Goal: Obtain resource: Download file/media

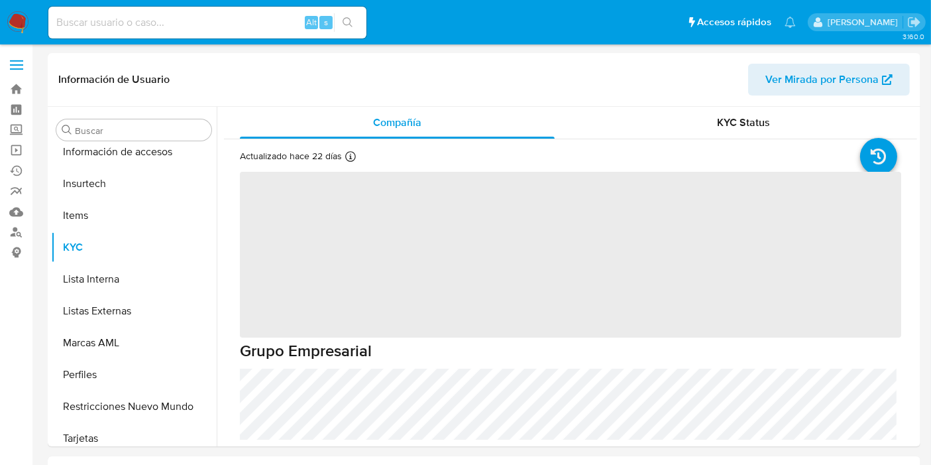
scroll to position [559, 0]
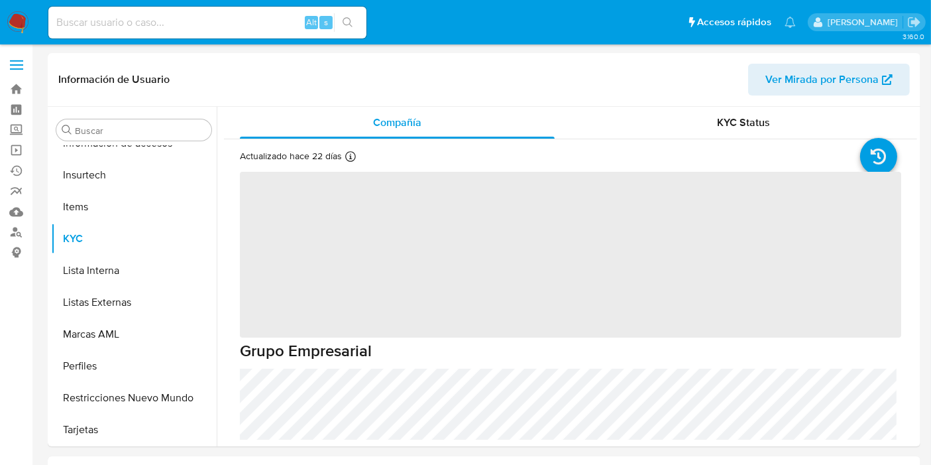
select select "10"
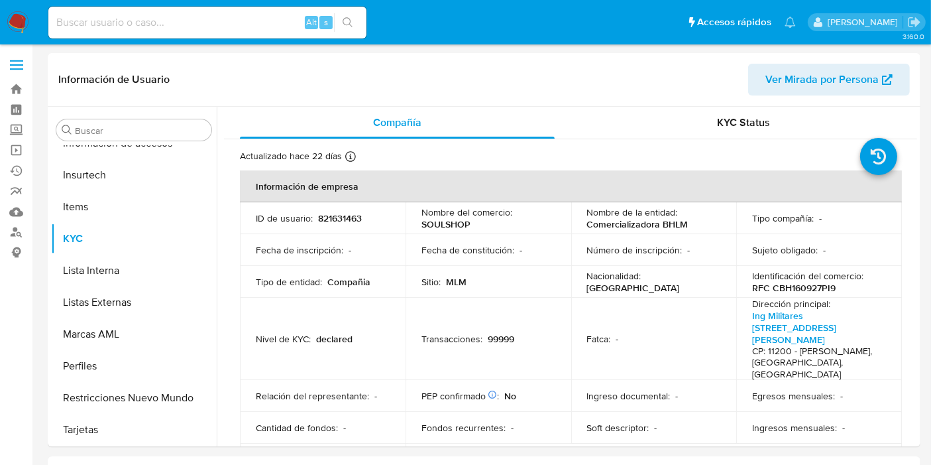
click at [161, 26] on input at bounding box center [207, 22] width 318 height 17
paste input "1864814988"
type input "1864814988"
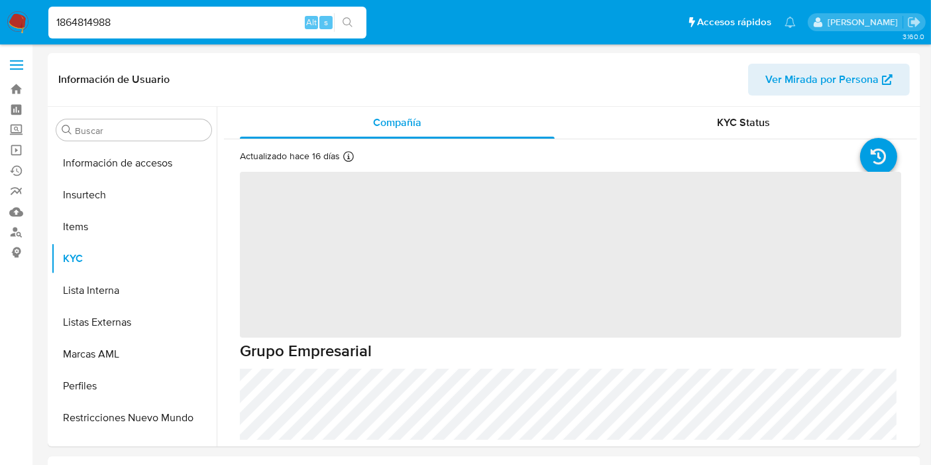
scroll to position [559, 0]
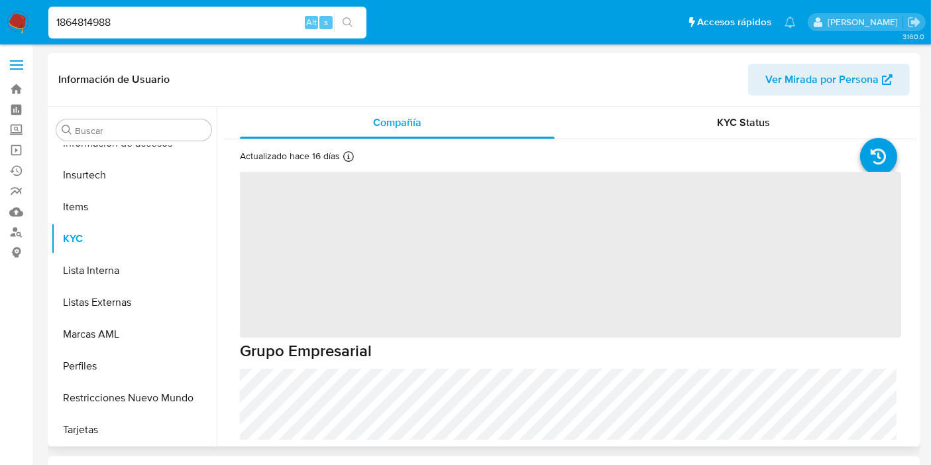
select select "10"
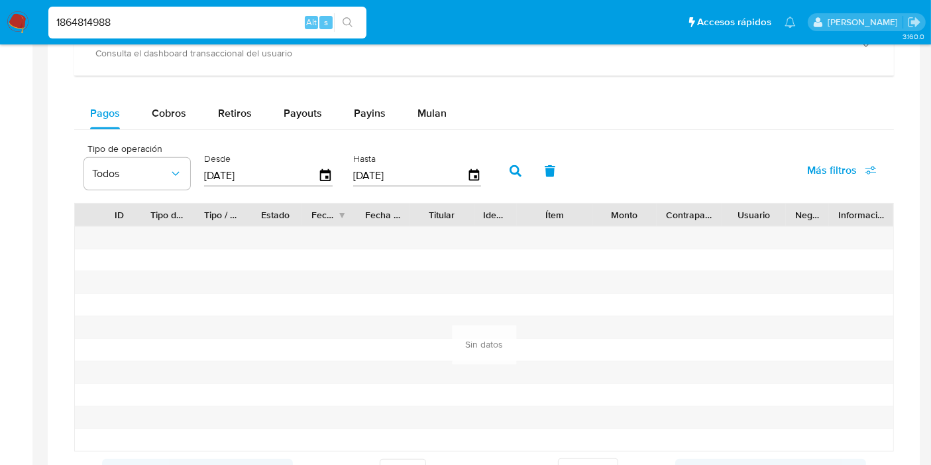
scroll to position [740, 0]
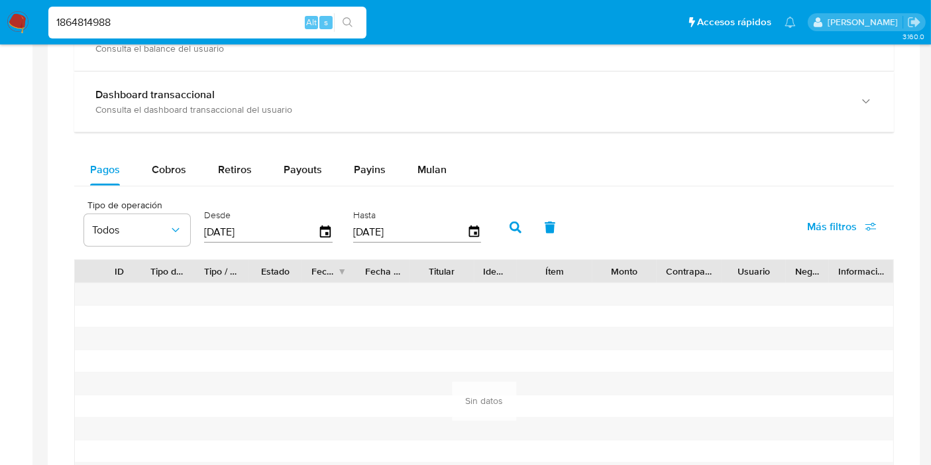
drag, startPoint x: 443, startPoint y: 171, endPoint x: 464, endPoint y: 186, distance: 25.6
click at [443, 170] on button "Mulan" at bounding box center [432, 170] width 61 height 32
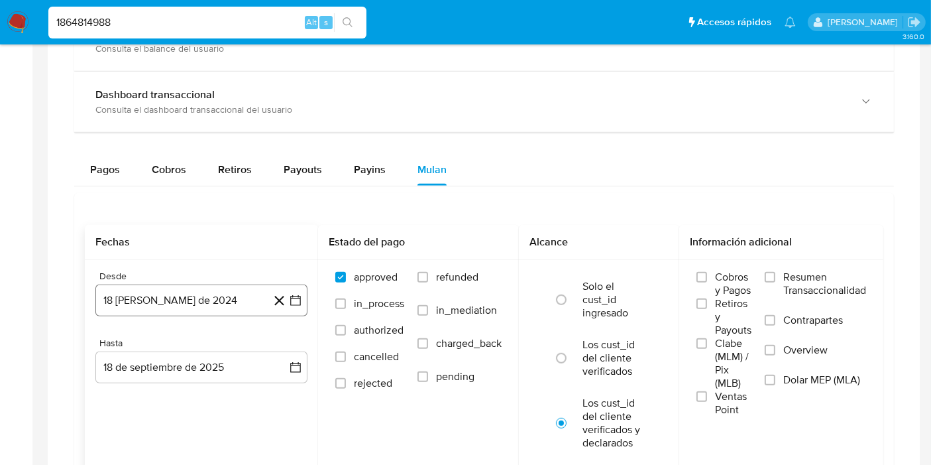
click at [295, 294] on icon "button" at bounding box center [295, 300] width 13 height 13
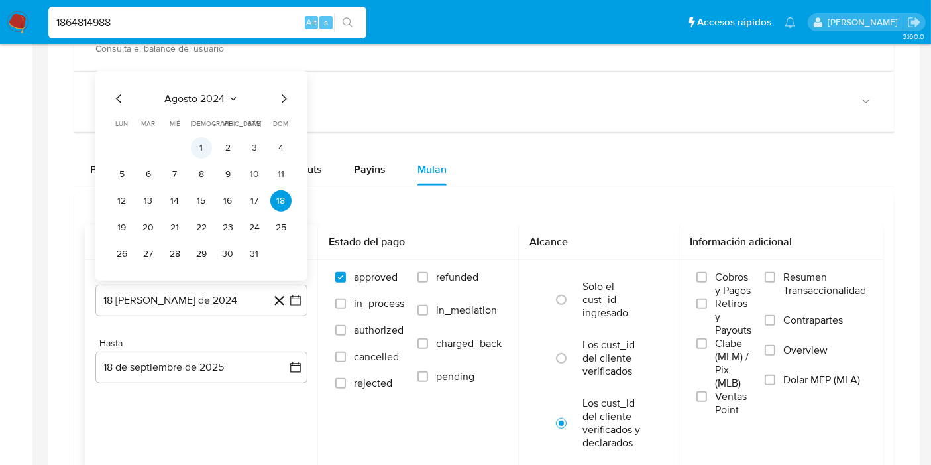
click at [206, 147] on button "1" at bounding box center [201, 147] width 21 height 21
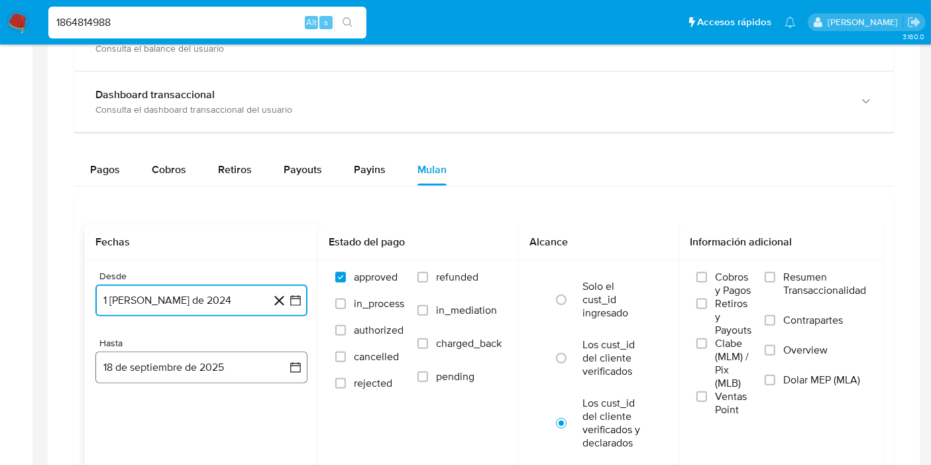
click at [296, 365] on icon "button" at bounding box center [295, 367] width 13 height 13
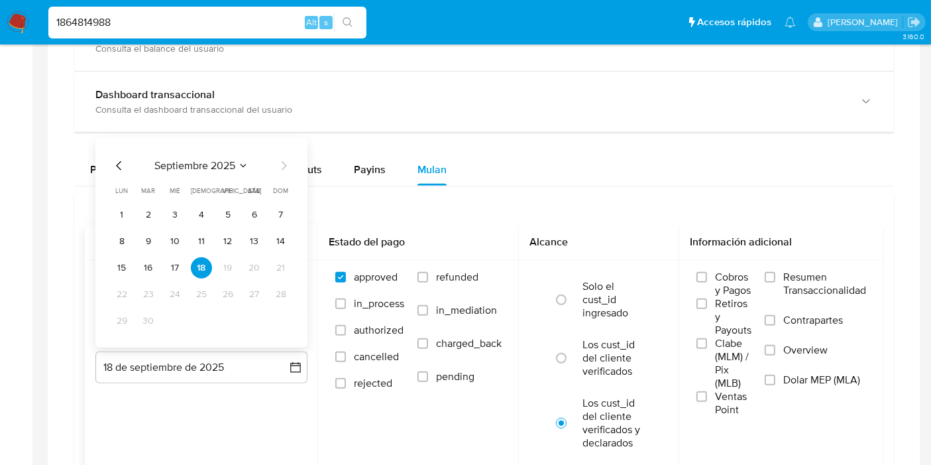
click at [117, 158] on icon "Mes anterior" at bounding box center [119, 166] width 16 height 16
click at [123, 167] on icon "Mes anterior" at bounding box center [119, 166] width 16 height 16
click at [206, 323] on button "31" at bounding box center [201, 320] width 21 height 21
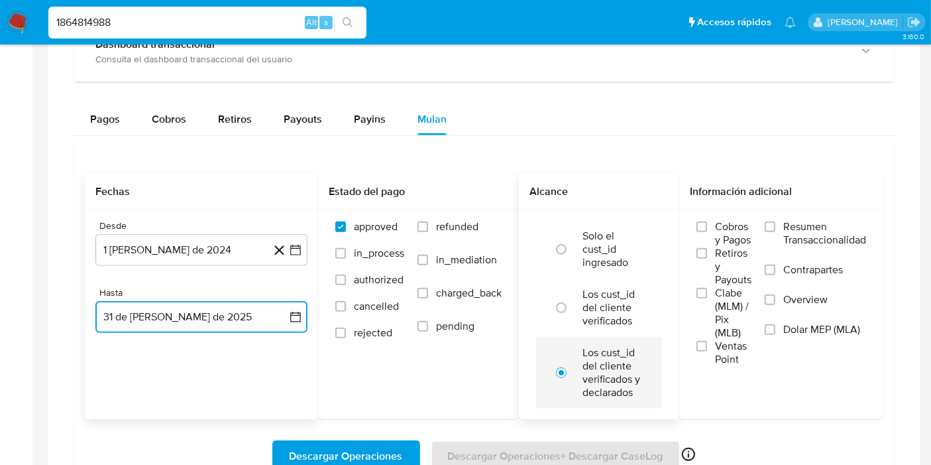
scroll to position [814, 0]
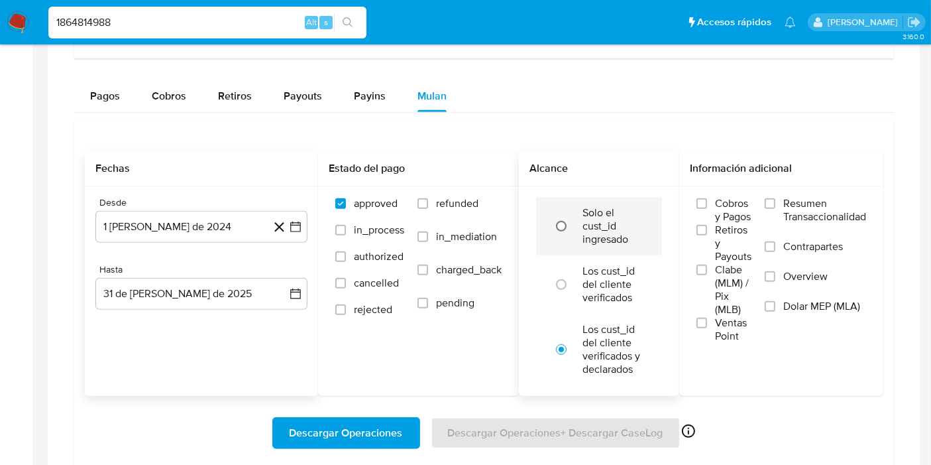
click at [571, 223] on input "radio" at bounding box center [561, 225] width 21 height 21
radio input "true"
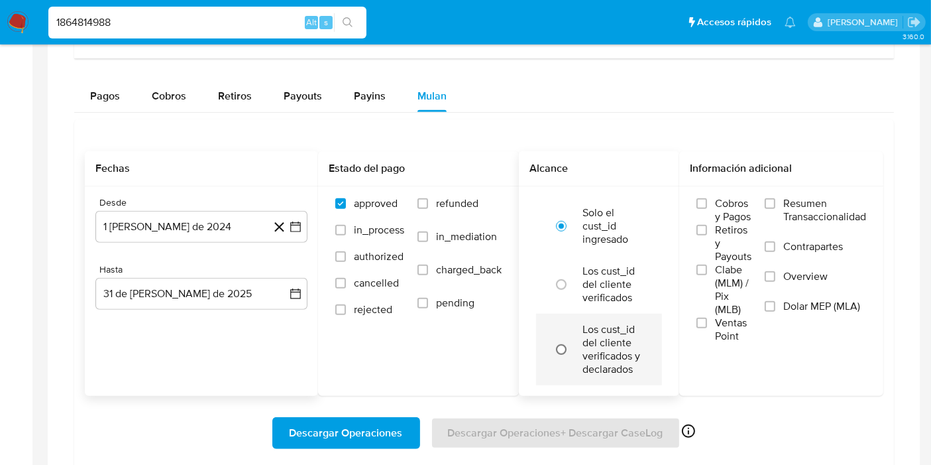
click at [557, 347] on input "radio" at bounding box center [561, 349] width 21 height 21
radio input "true"
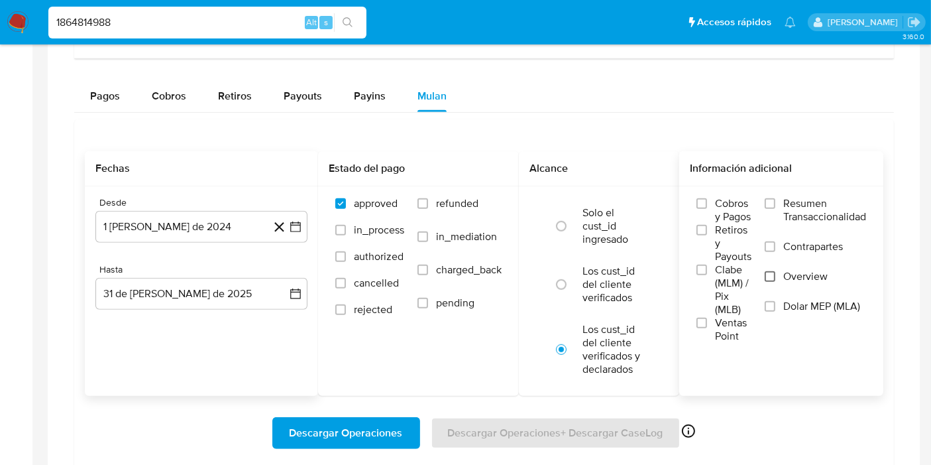
click at [768, 277] on input "Overview" at bounding box center [770, 276] width 11 height 11
click at [772, 205] on input "Resumen Transaccionalidad" at bounding box center [770, 203] width 11 height 11
click at [396, 438] on span "Descargar Operaciones" at bounding box center [346, 432] width 113 height 29
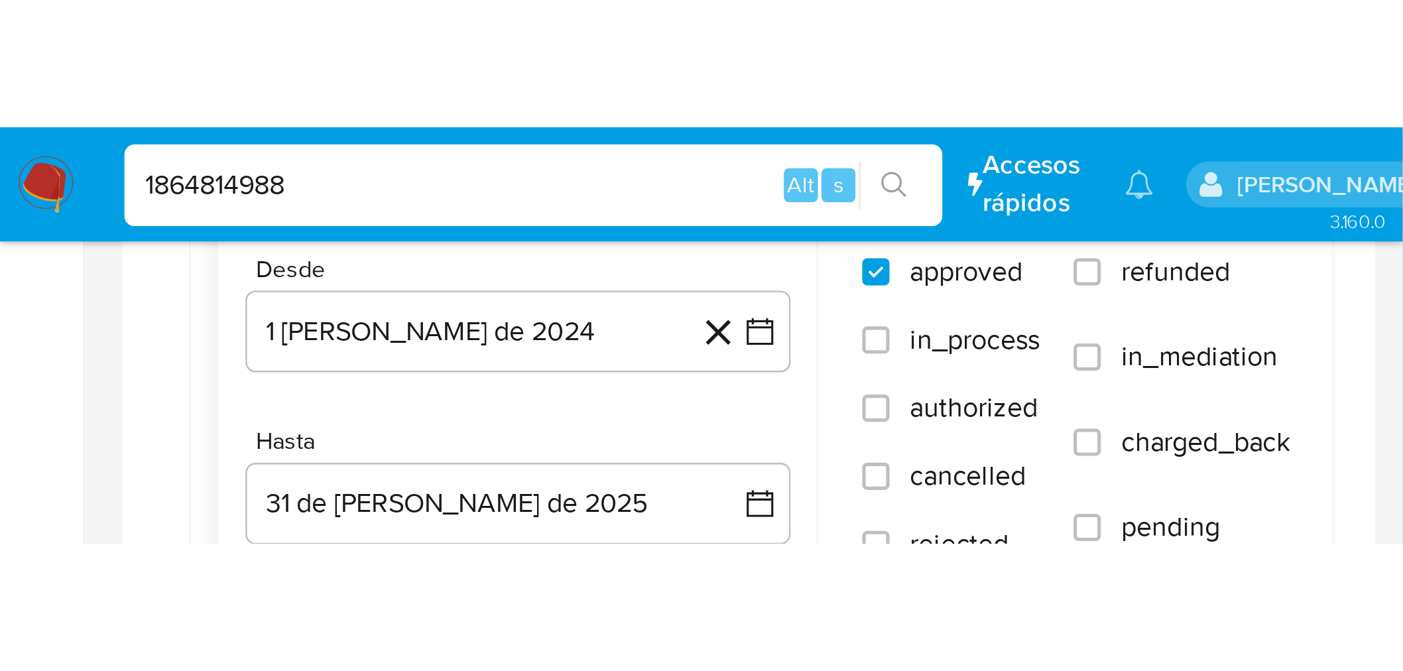
scroll to position [950, 0]
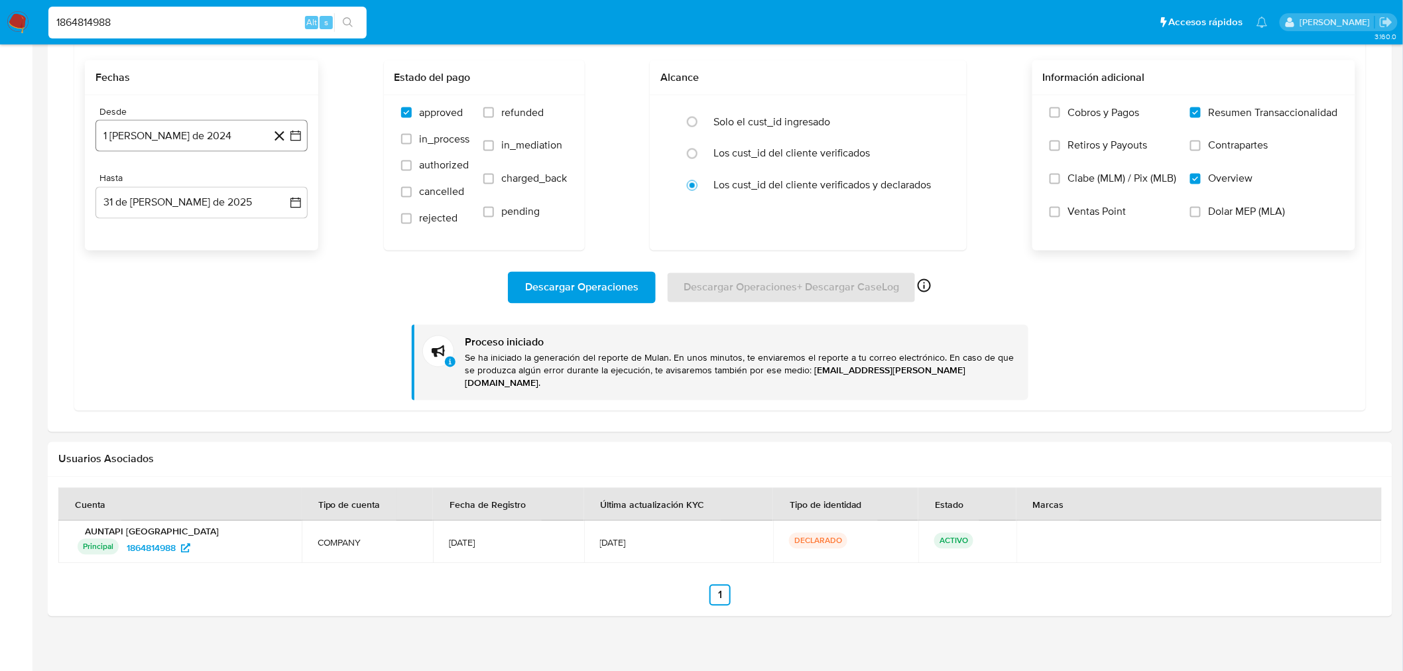
click at [298, 141] on icon "button" at bounding box center [295, 135] width 13 height 13
click at [280, 190] on icon "Mes siguiente" at bounding box center [284, 184] width 16 height 16
click at [281, 188] on icon "Mes siguiente" at bounding box center [284, 184] width 16 height 16
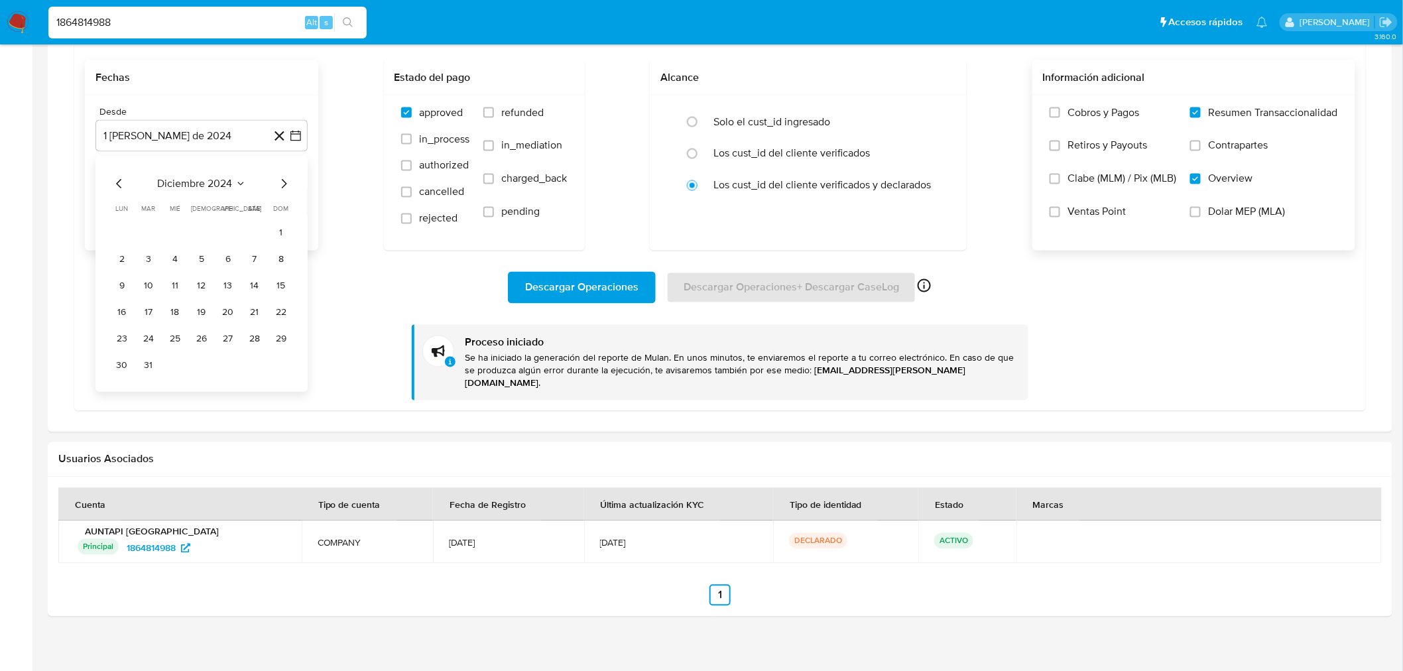
click at [281, 188] on icon "Mes siguiente" at bounding box center [284, 184] width 16 height 16
click at [282, 190] on icon "Mes siguiente" at bounding box center [284, 184] width 16 height 16
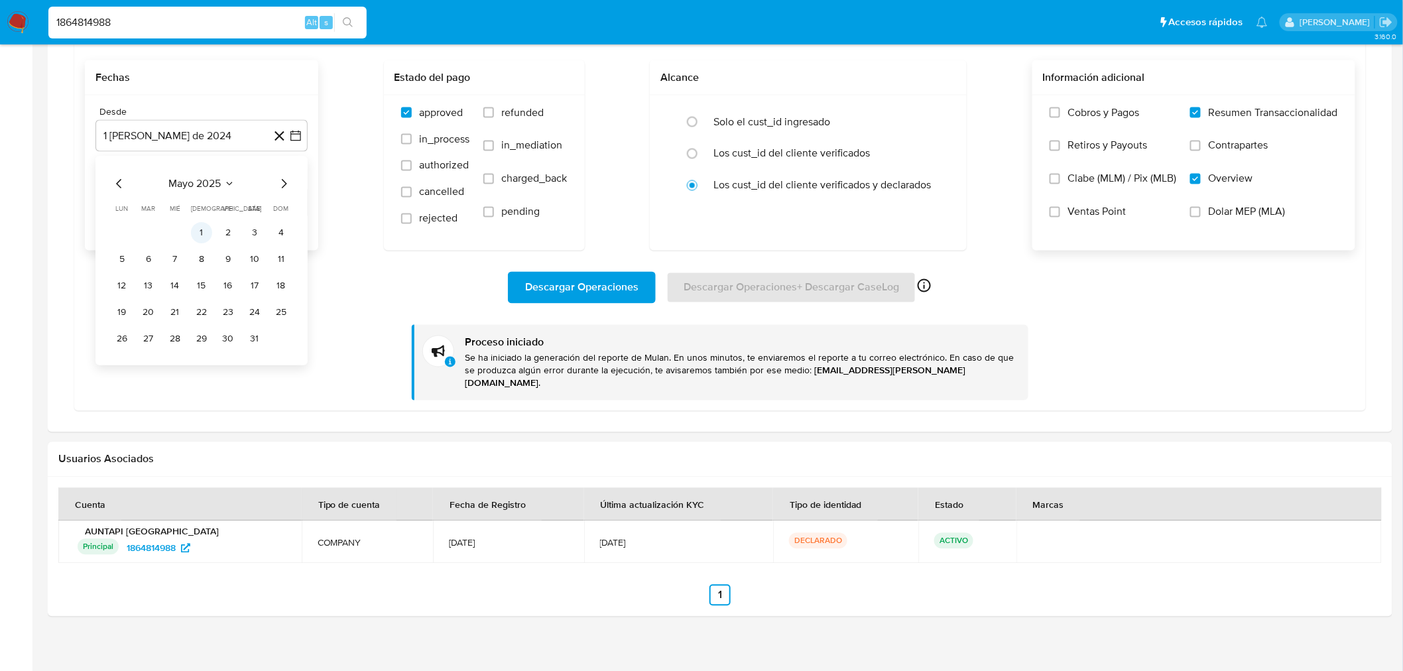
click at [208, 230] on button "1" at bounding box center [201, 232] width 21 height 21
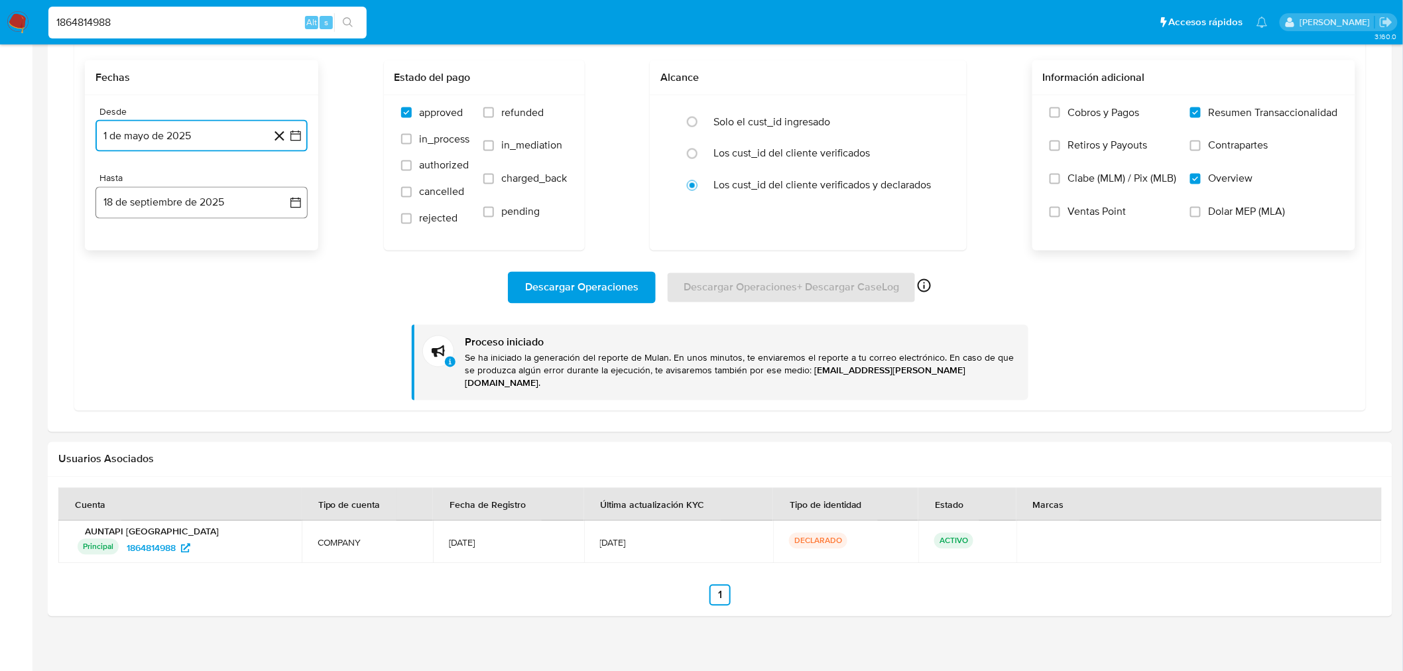
click at [294, 202] on icon "button" at bounding box center [295, 203] width 11 height 11
click at [125, 254] on icon "Mes anterior" at bounding box center [119, 251] width 16 height 16
click at [123, 251] on icon "Mes anterior" at bounding box center [119, 251] width 16 height 16
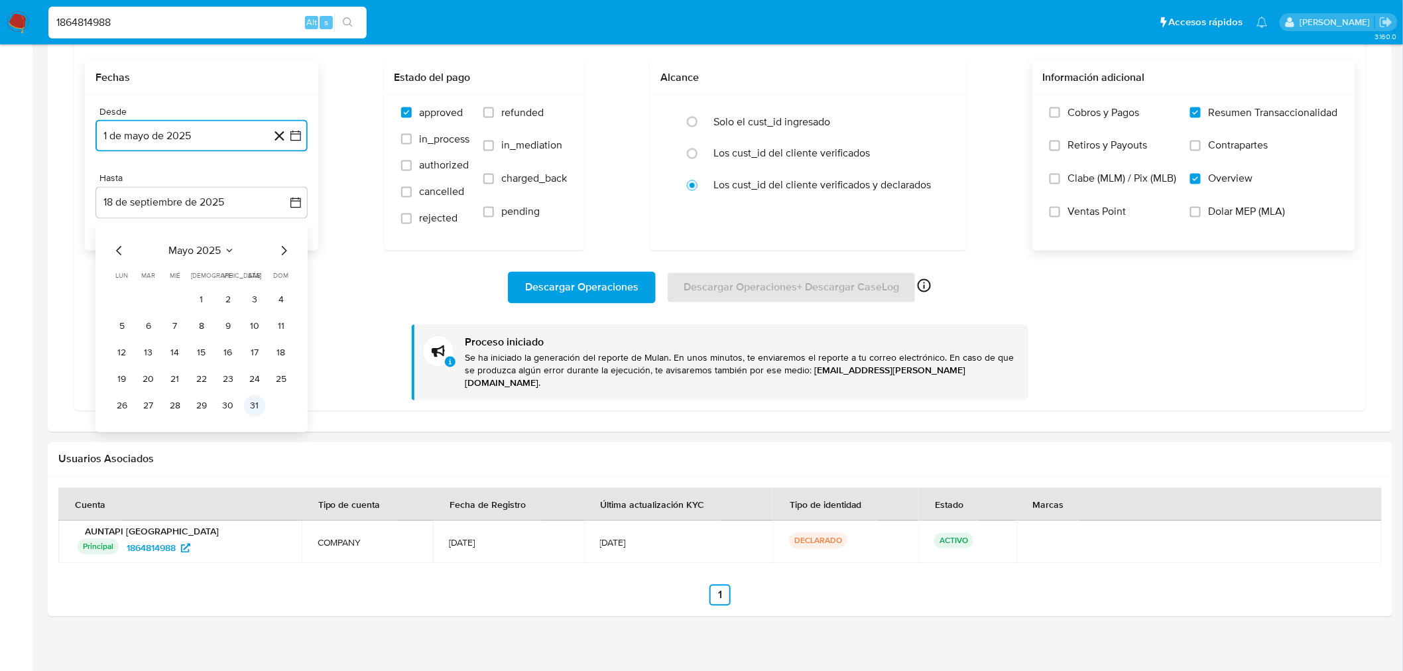
click at [247, 411] on button "31" at bounding box center [254, 405] width 21 height 21
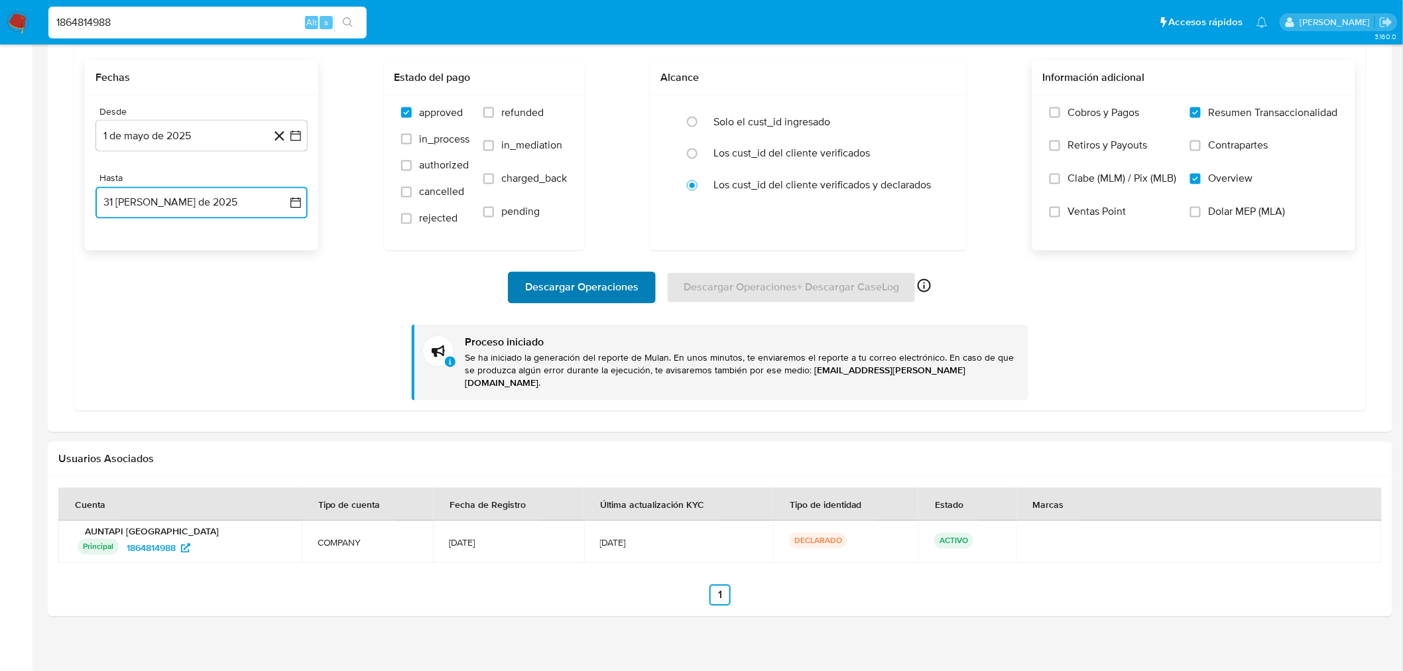
click at [579, 296] on span "Descargar Operaciones" at bounding box center [581, 287] width 113 height 29
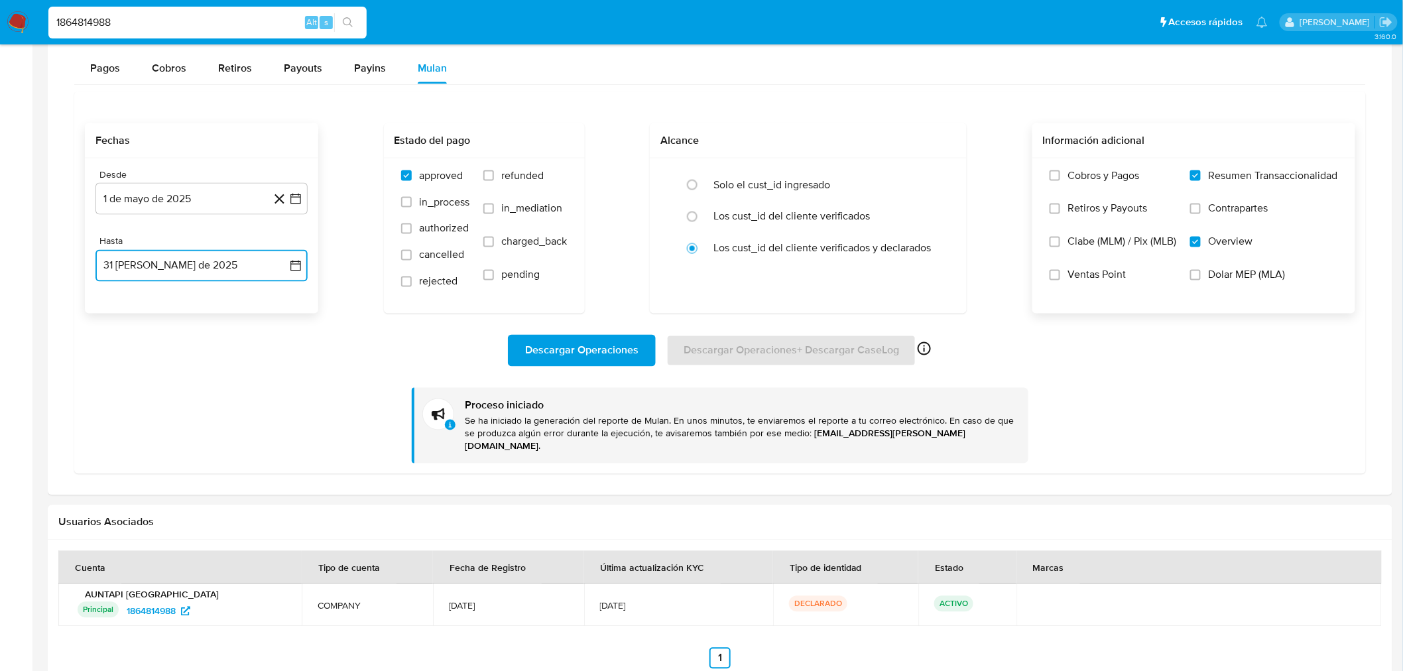
scroll to position [905, 0]
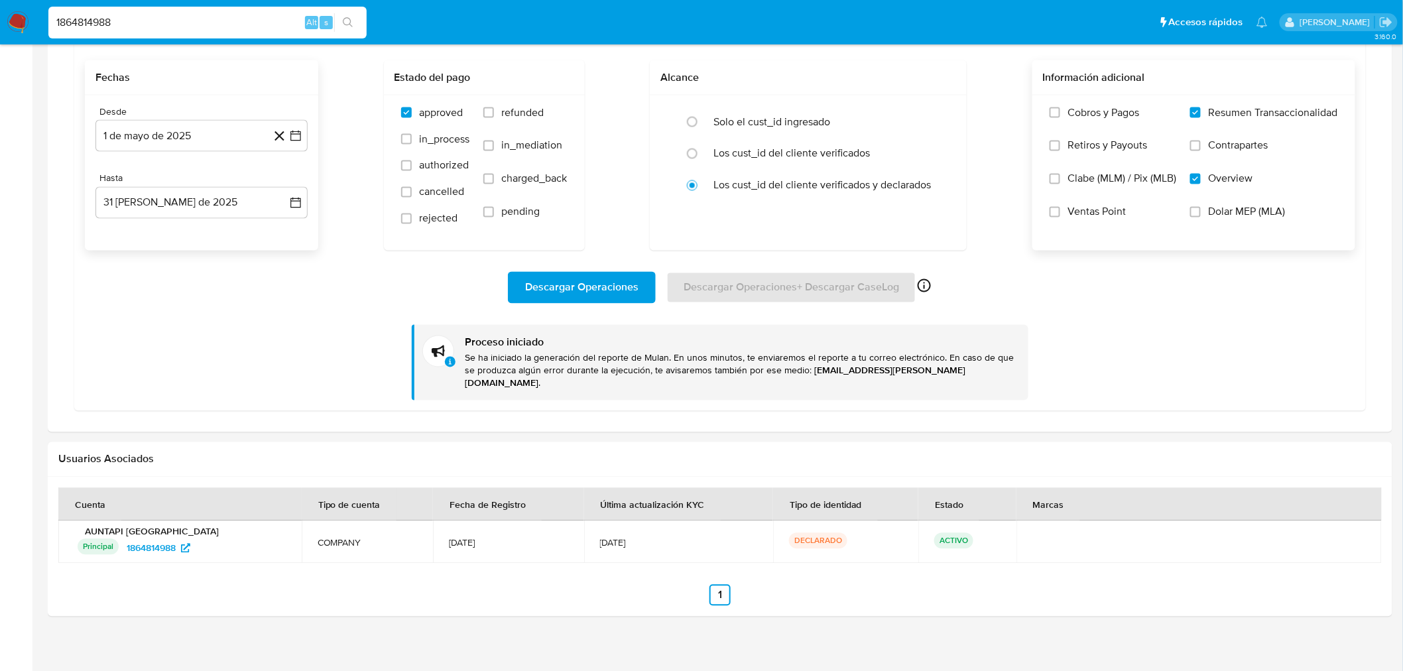
click at [563, 280] on span "Descargar Operaciones" at bounding box center [581, 287] width 113 height 29
